Goal: Find specific page/section: Find specific page/section

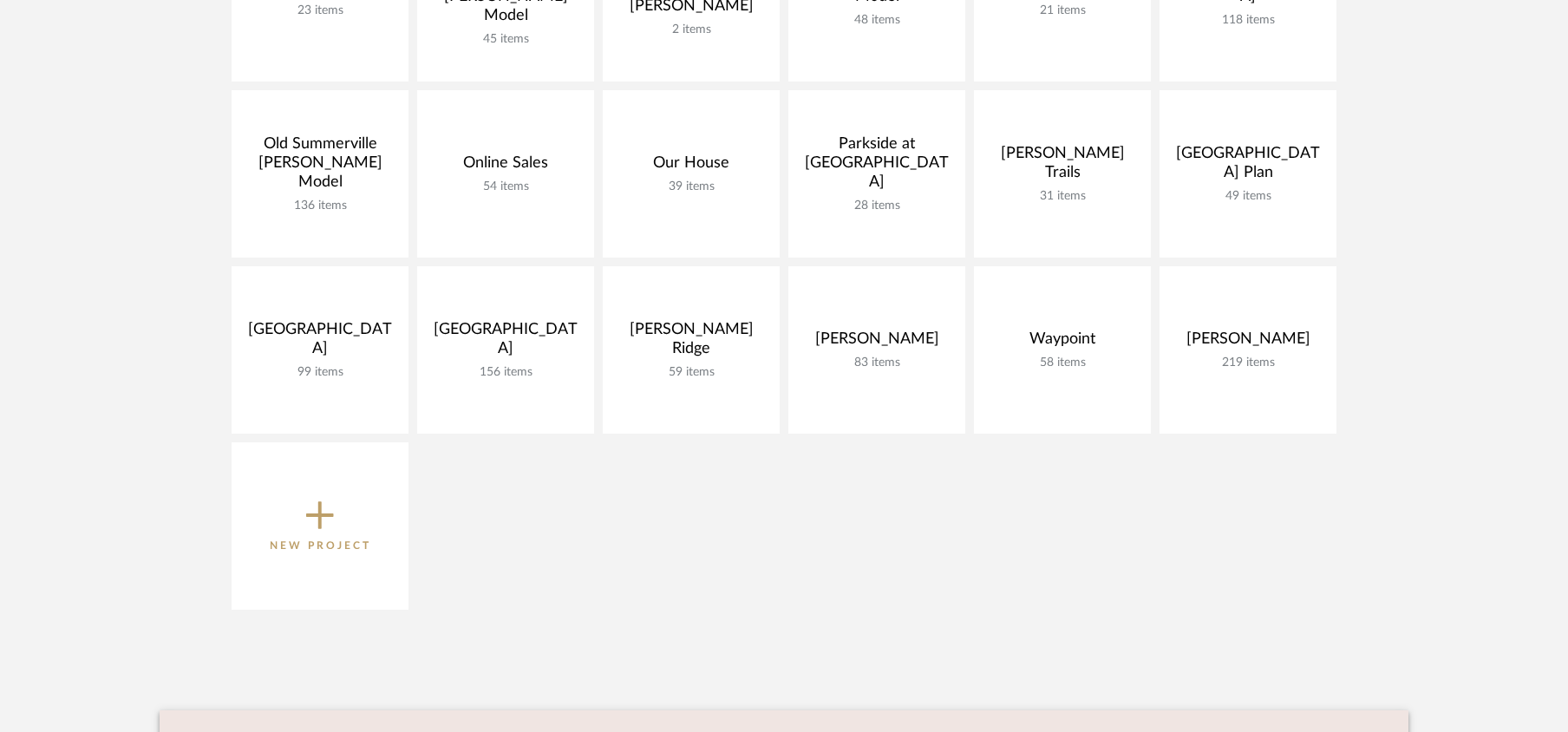
scroll to position [1055, 0]
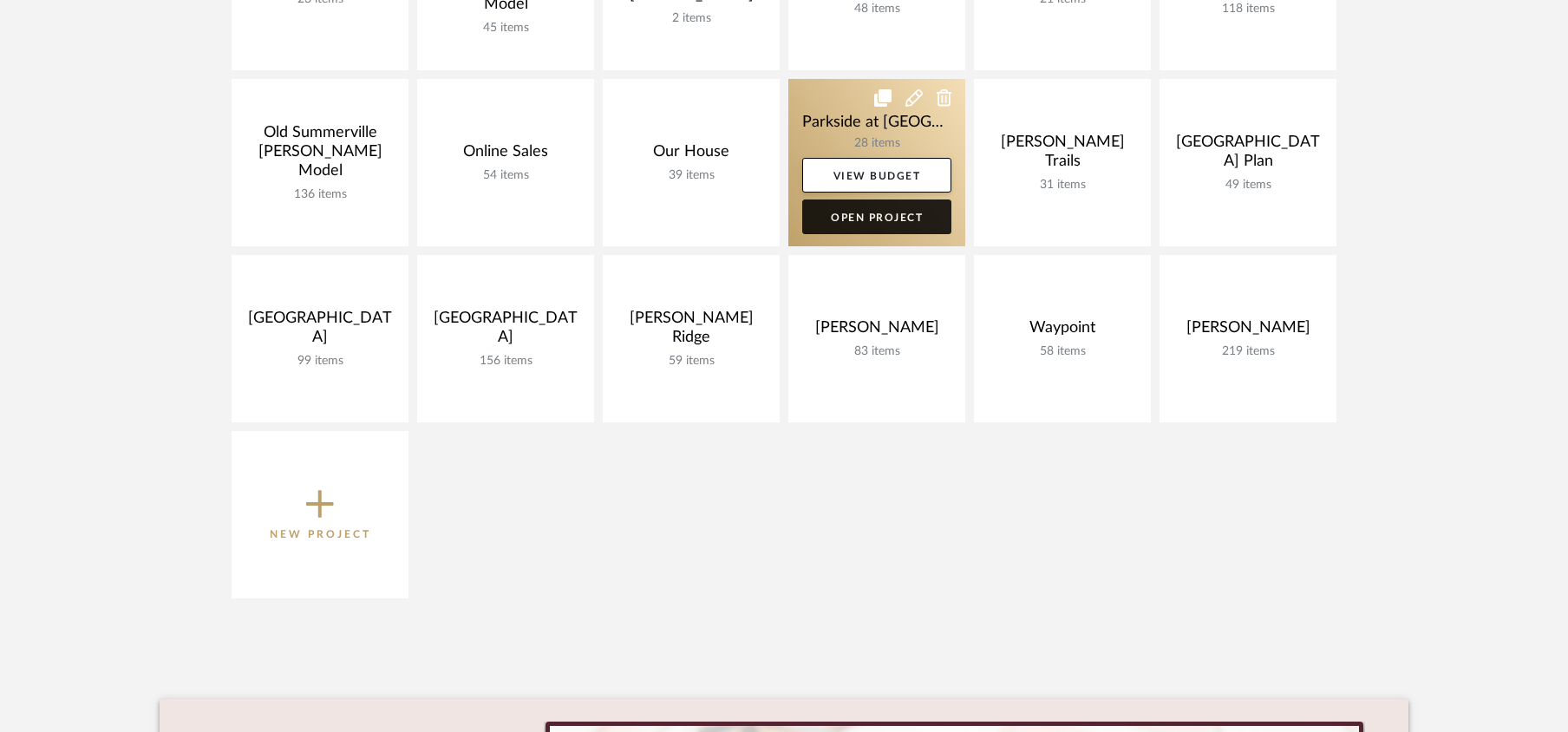
click at [880, 217] on link "Open Project" at bounding box center [877, 216] width 149 height 35
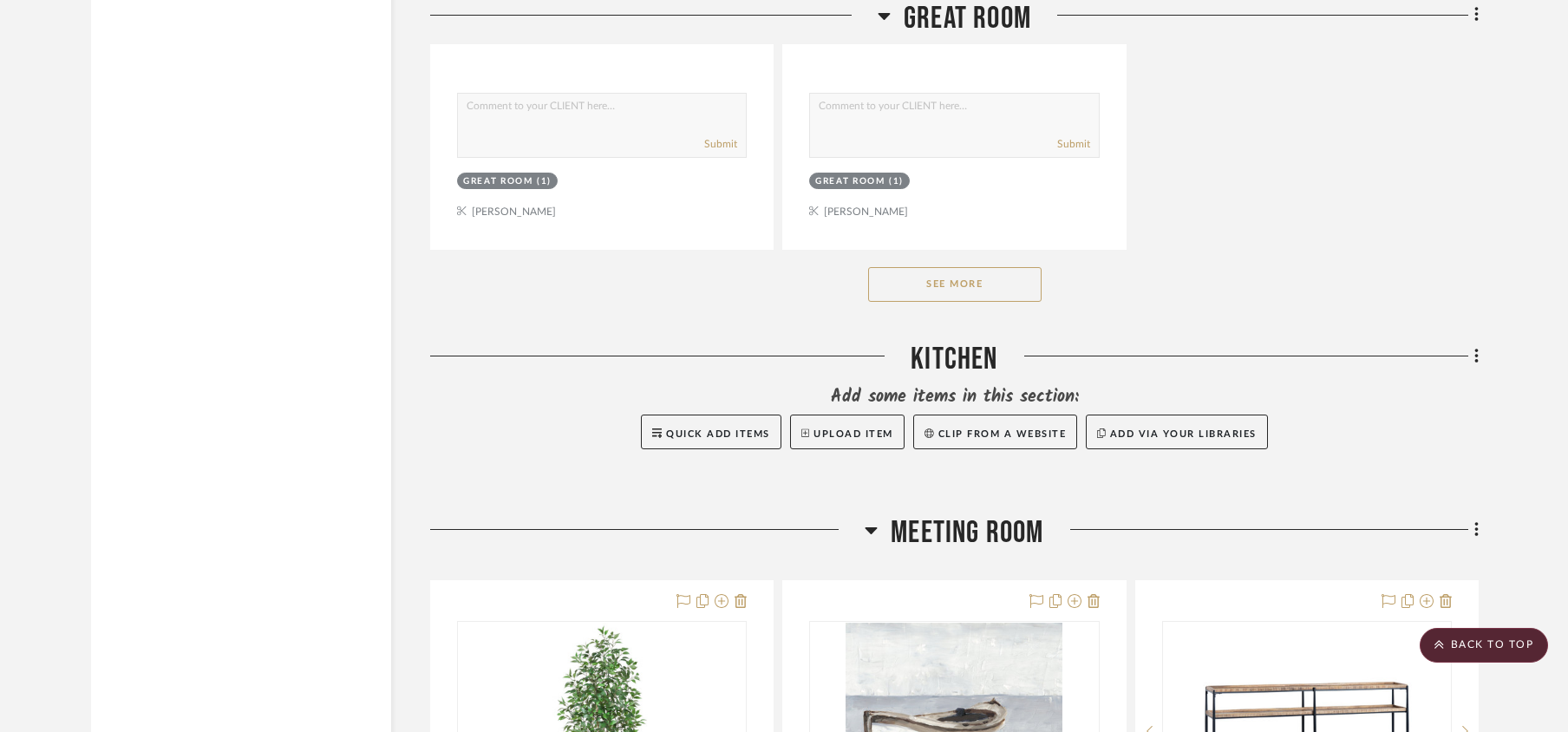
scroll to position [3416, 0]
click at [886, 293] on button "See More" at bounding box center [954, 282] width 173 height 35
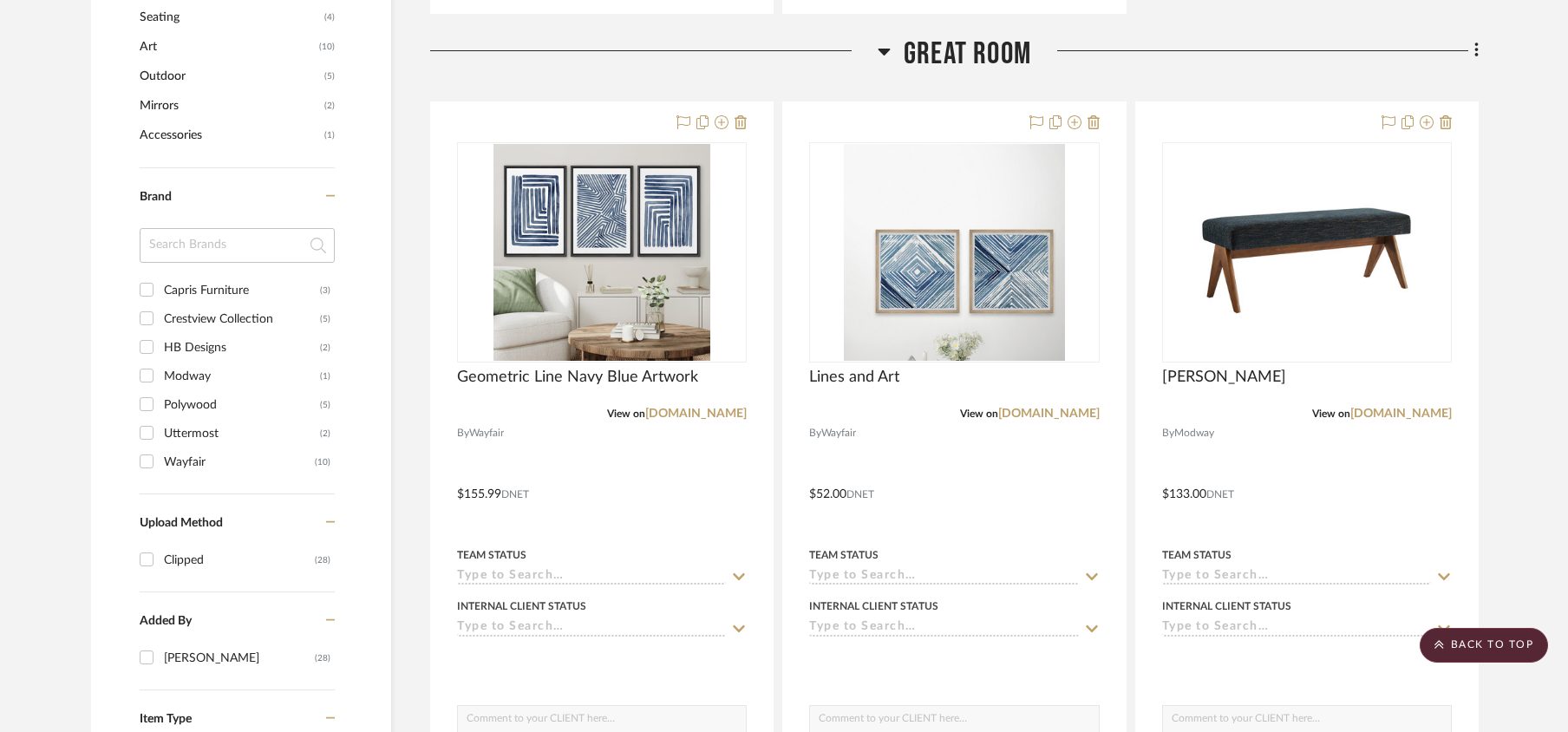
scroll to position [1266, 0]
